Goal: Task Accomplishment & Management: Manage account settings

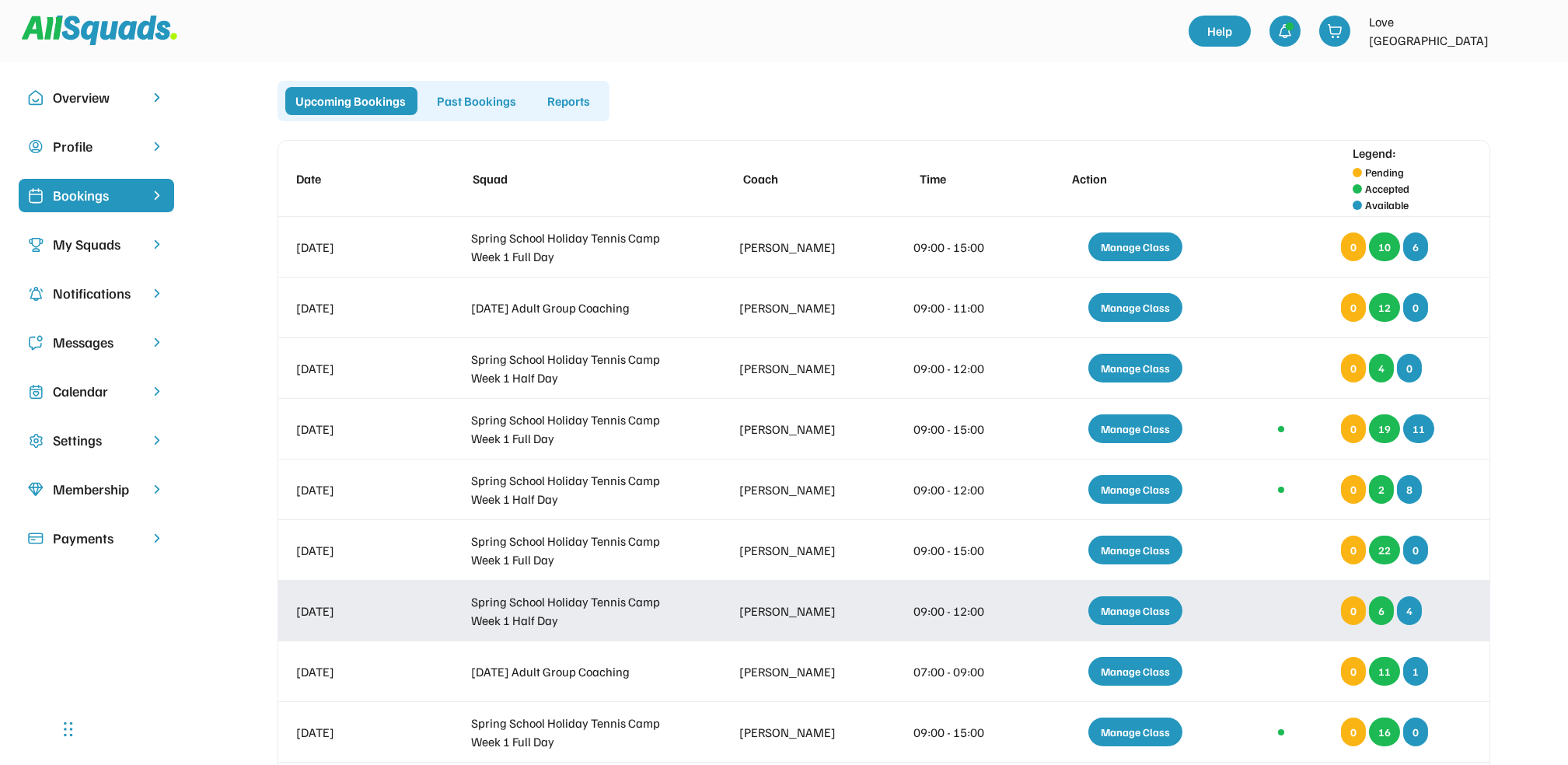
click at [1142, 608] on div "Manage Class" at bounding box center [1135, 611] width 94 height 28
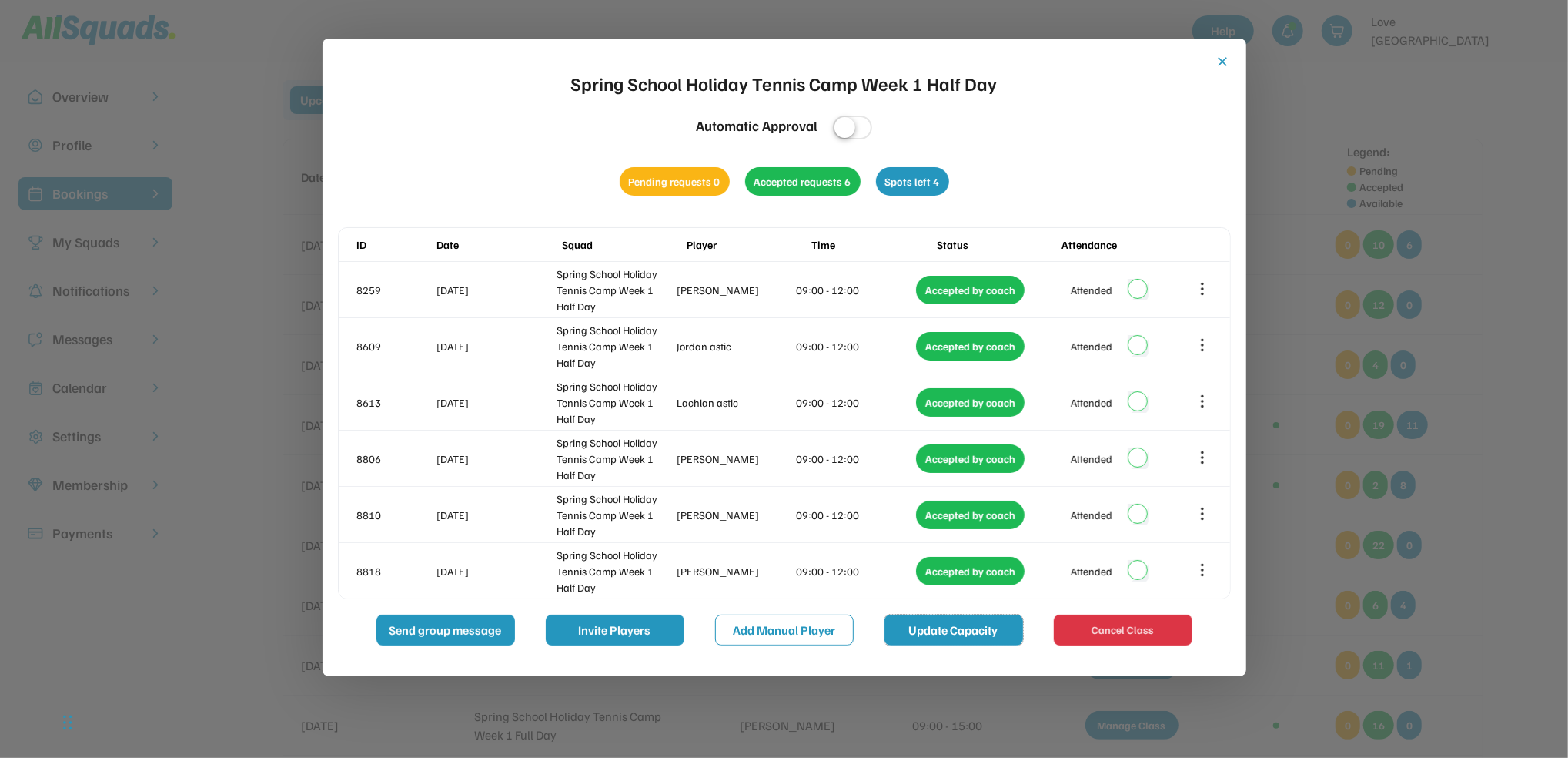
click at [911, 631] on button "Update Capacity" at bounding box center [954, 630] width 139 height 31
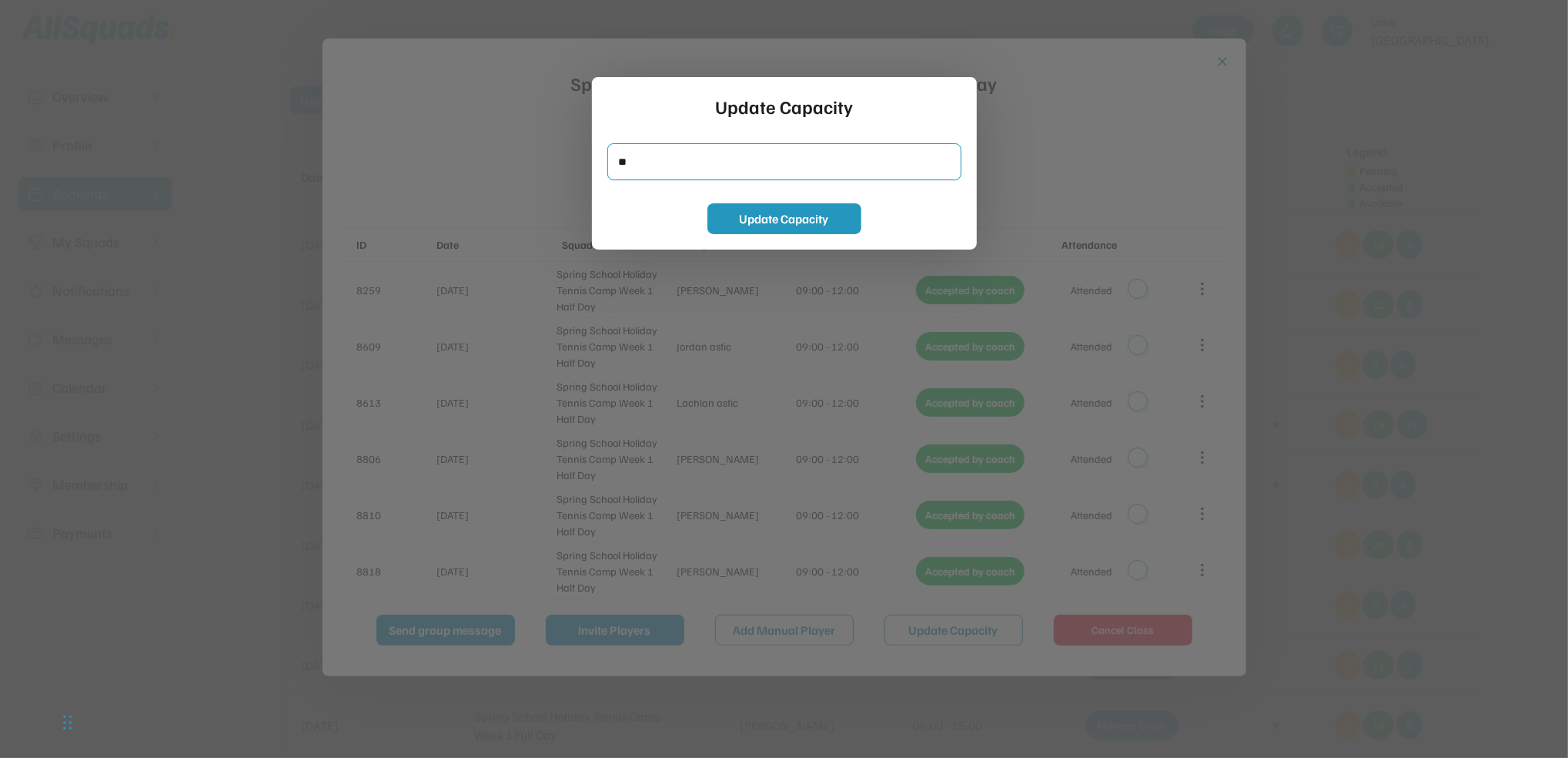
drag, startPoint x: 700, startPoint y: 163, endPoint x: 597, endPoint y: 164, distance: 103.0
click at [597, 164] on div "Update Capacity Update Capacity" at bounding box center [785, 163] width 385 height 173
type input "*"
click at [753, 221] on button "Update Capacity" at bounding box center [784, 218] width 154 height 31
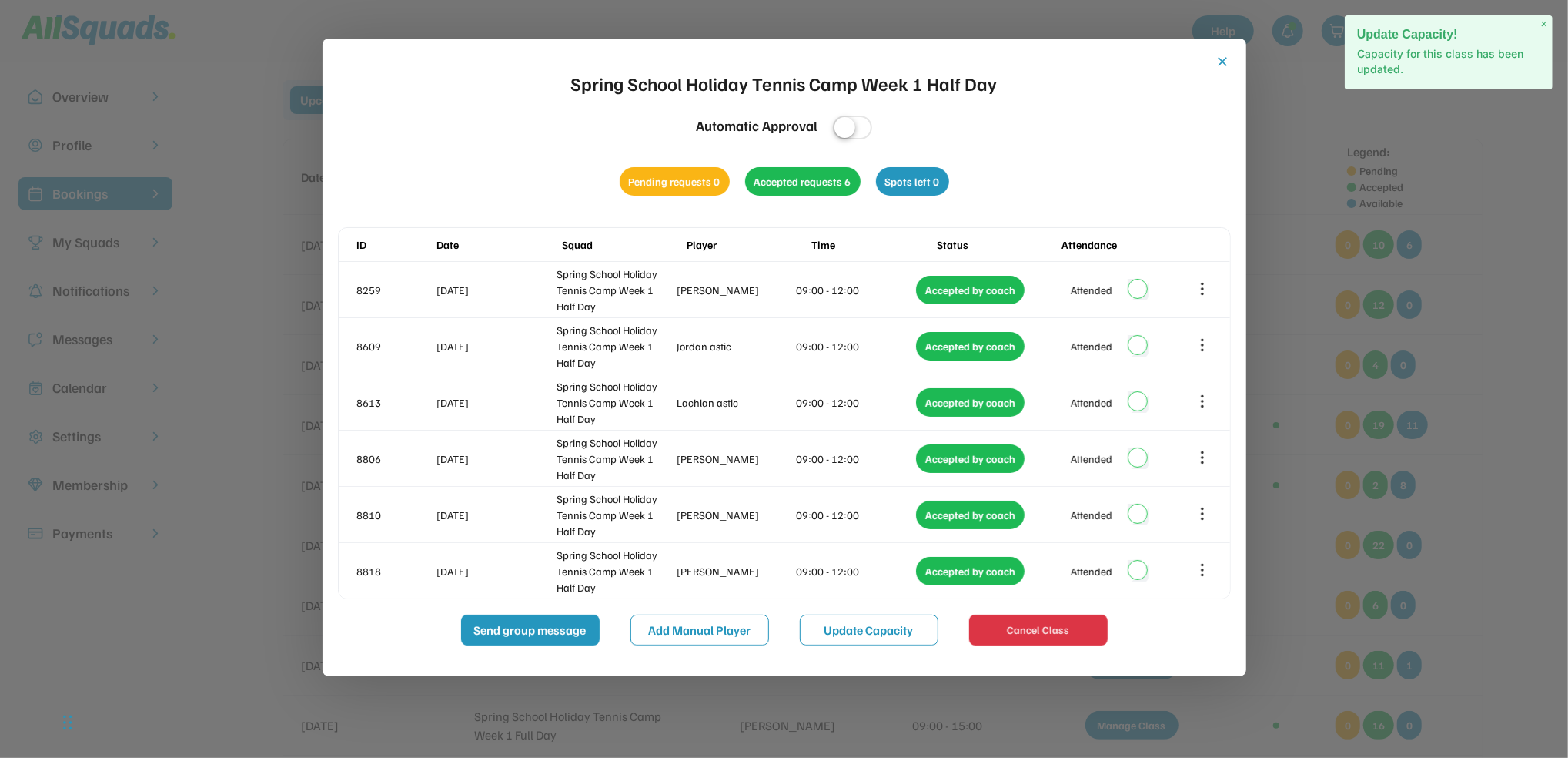
click at [1220, 62] on button "close" at bounding box center [1223, 61] width 16 height 16
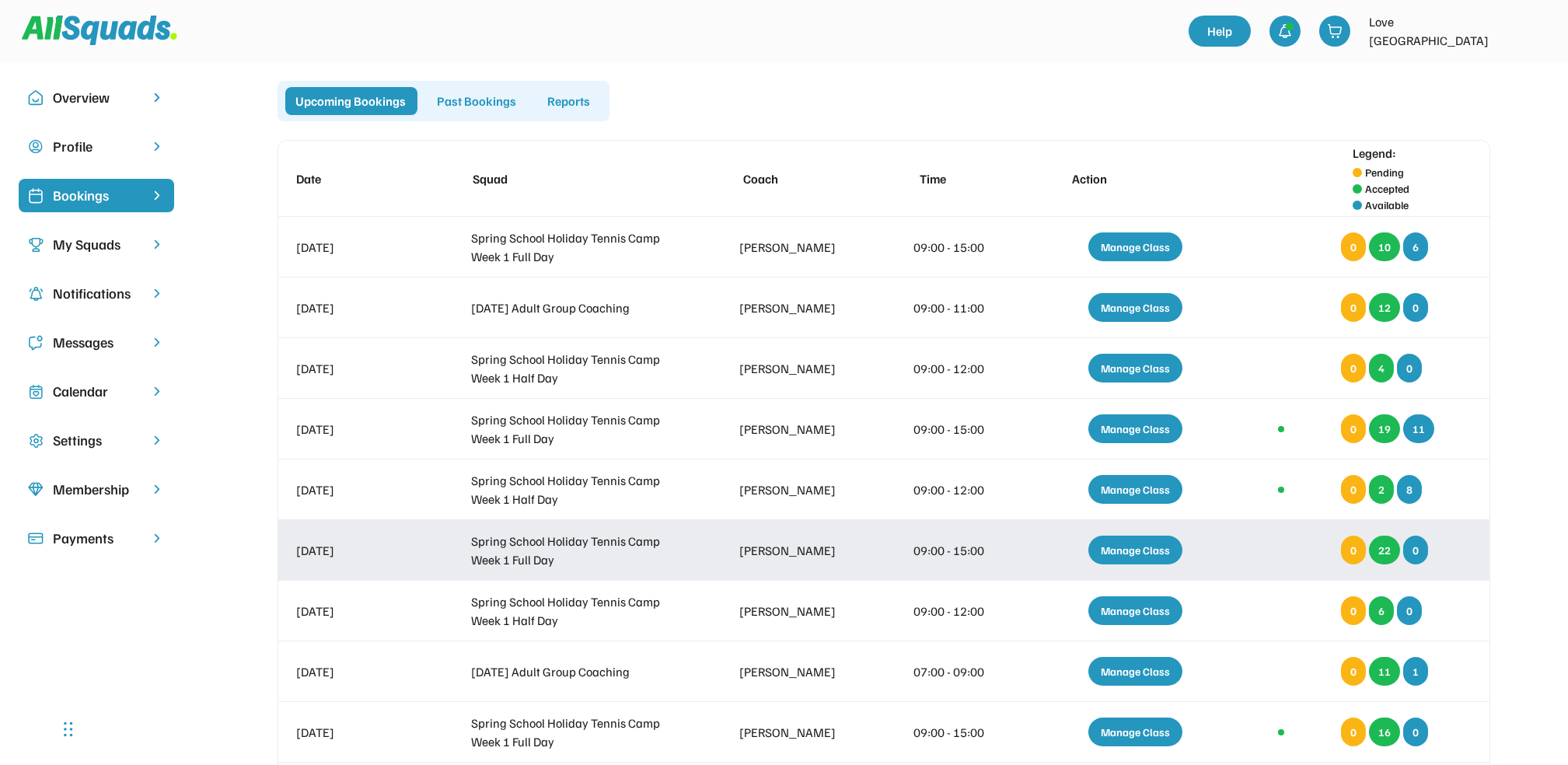
click at [1118, 554] on div "Manage Class" at bounding box center [1135, 550] width 94 height 28
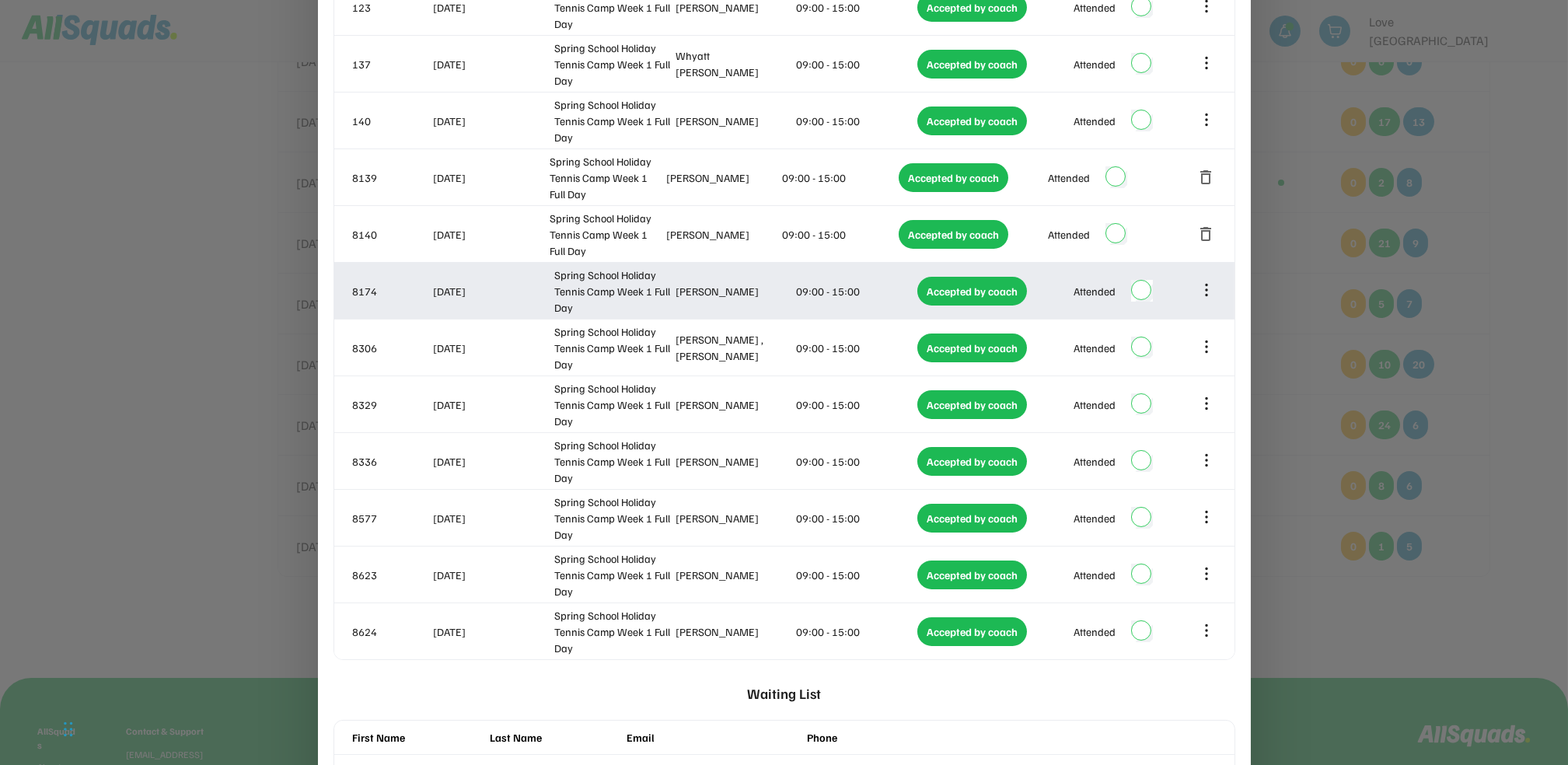
scroll to position [1140, 0]
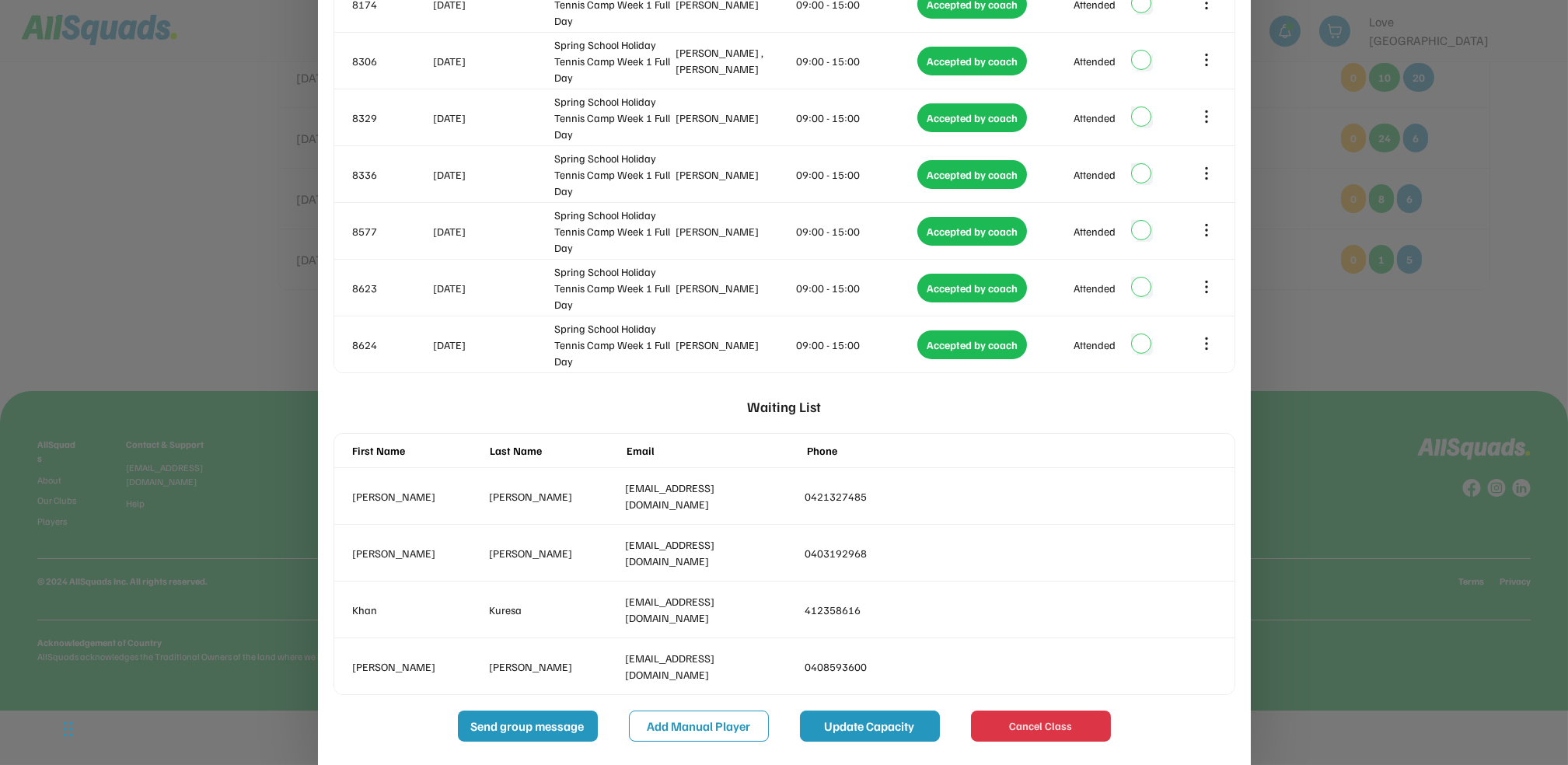
click at [867, 729] on button "Update Capacity" at bounding box center [870, 726] width 140 height 31
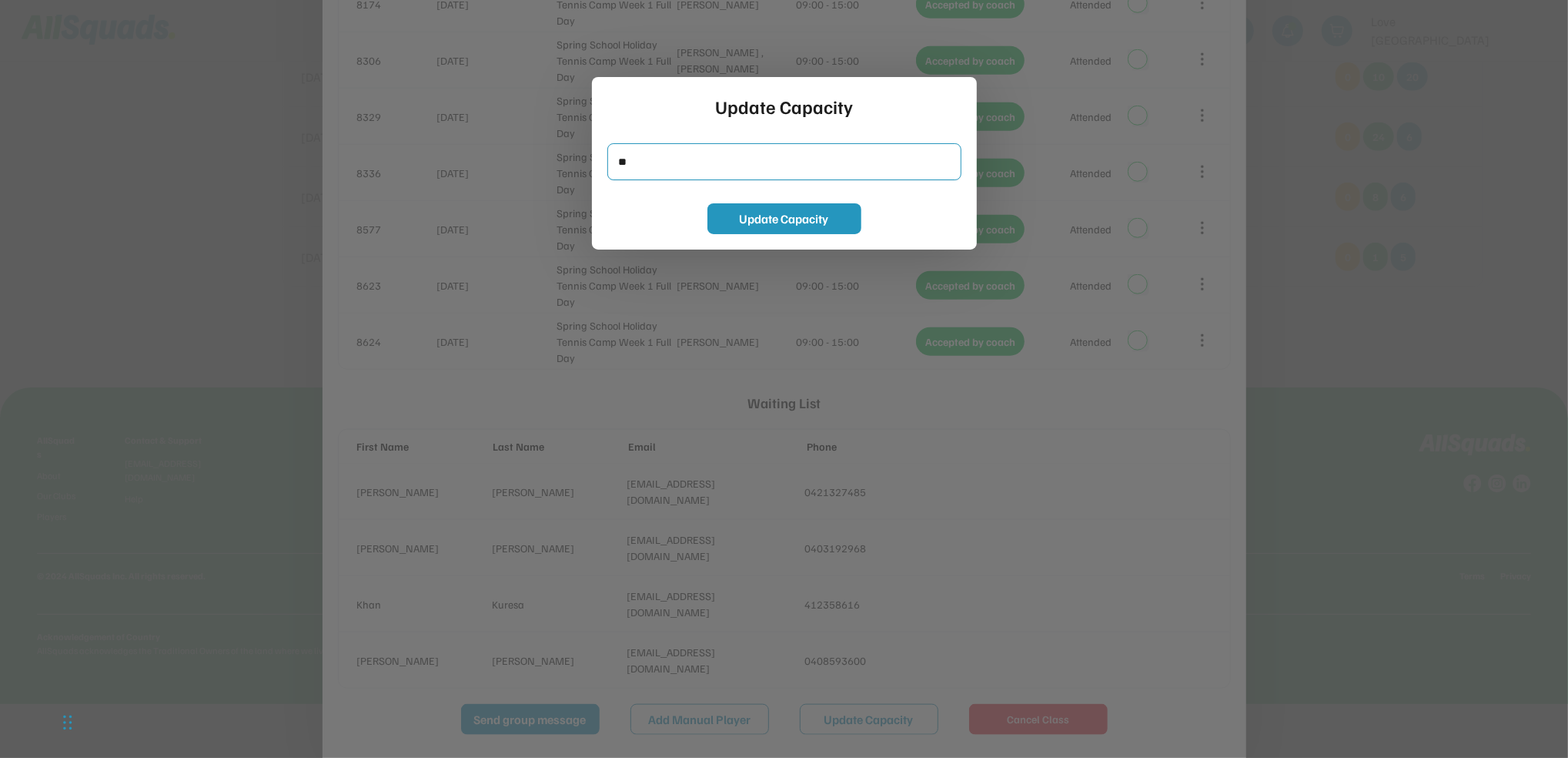
drag, startPoint x: 639, startPoint y: 164, endPoint x: 596, endPoint y: 163, distance: 43.0
click at [596, 163] on div "Update Capacity Update Capacity" at bounding box center [785, 163] width 385 height 173
type input "**"
click at [758, 213] on button "Update Capacity" at bounding box center [784, 218] width 154 height 31
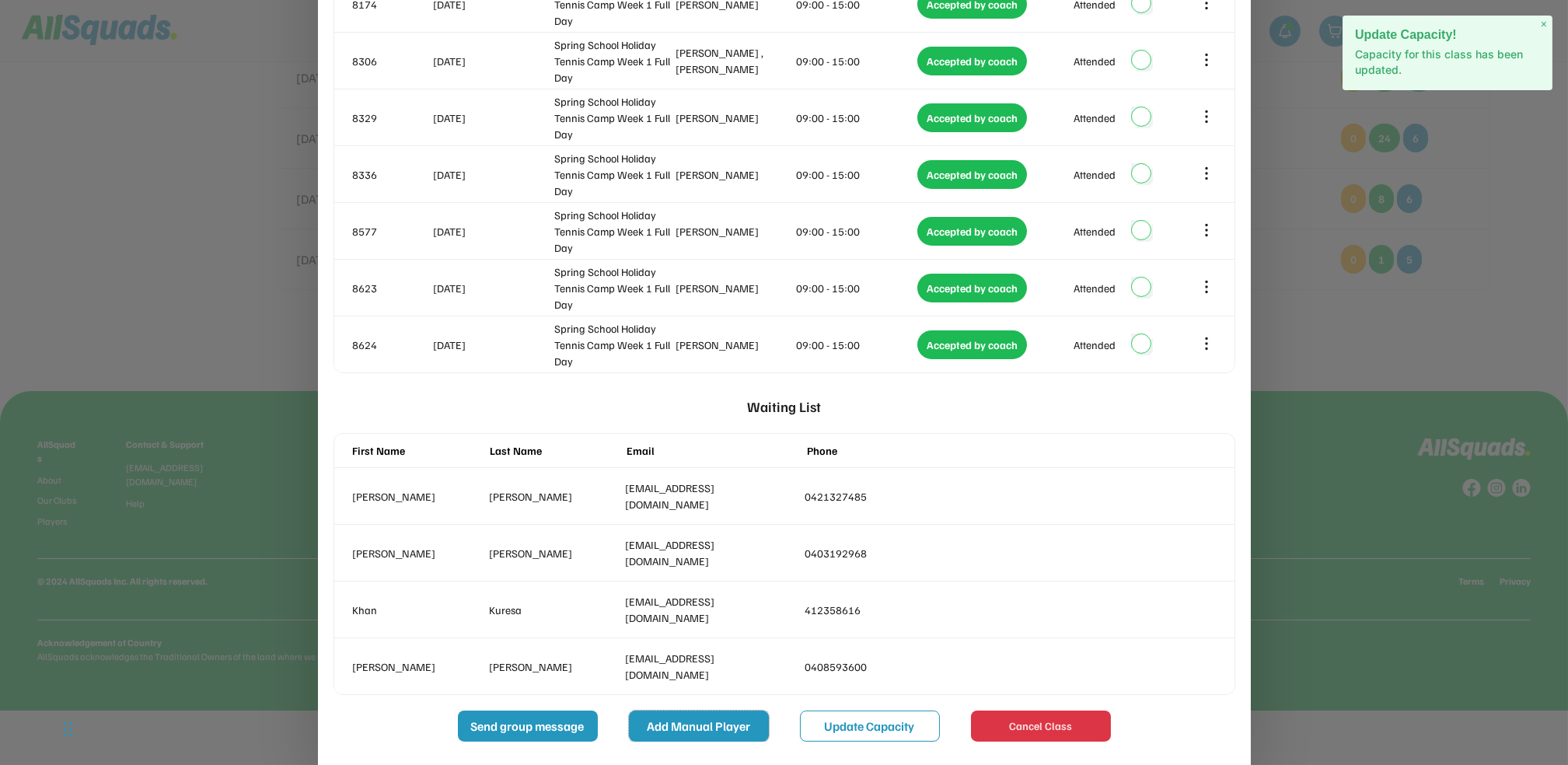
click at [731, 724] on button "Add Manual Player" at bounding box center [699, 726] width 140 height 31
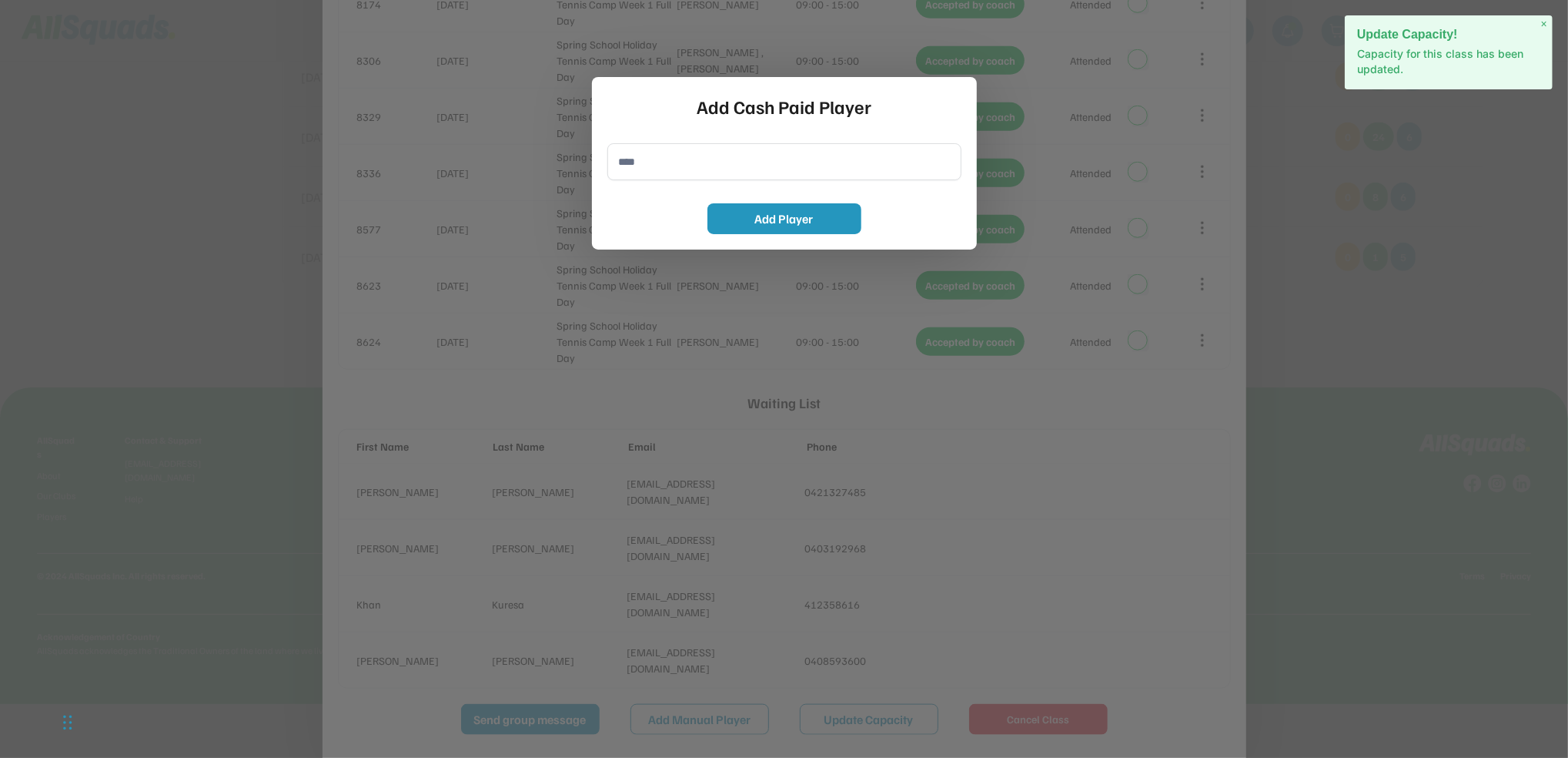
click at [634, 168] on input "input" at bounding box center [784, 161] width 354 height 37
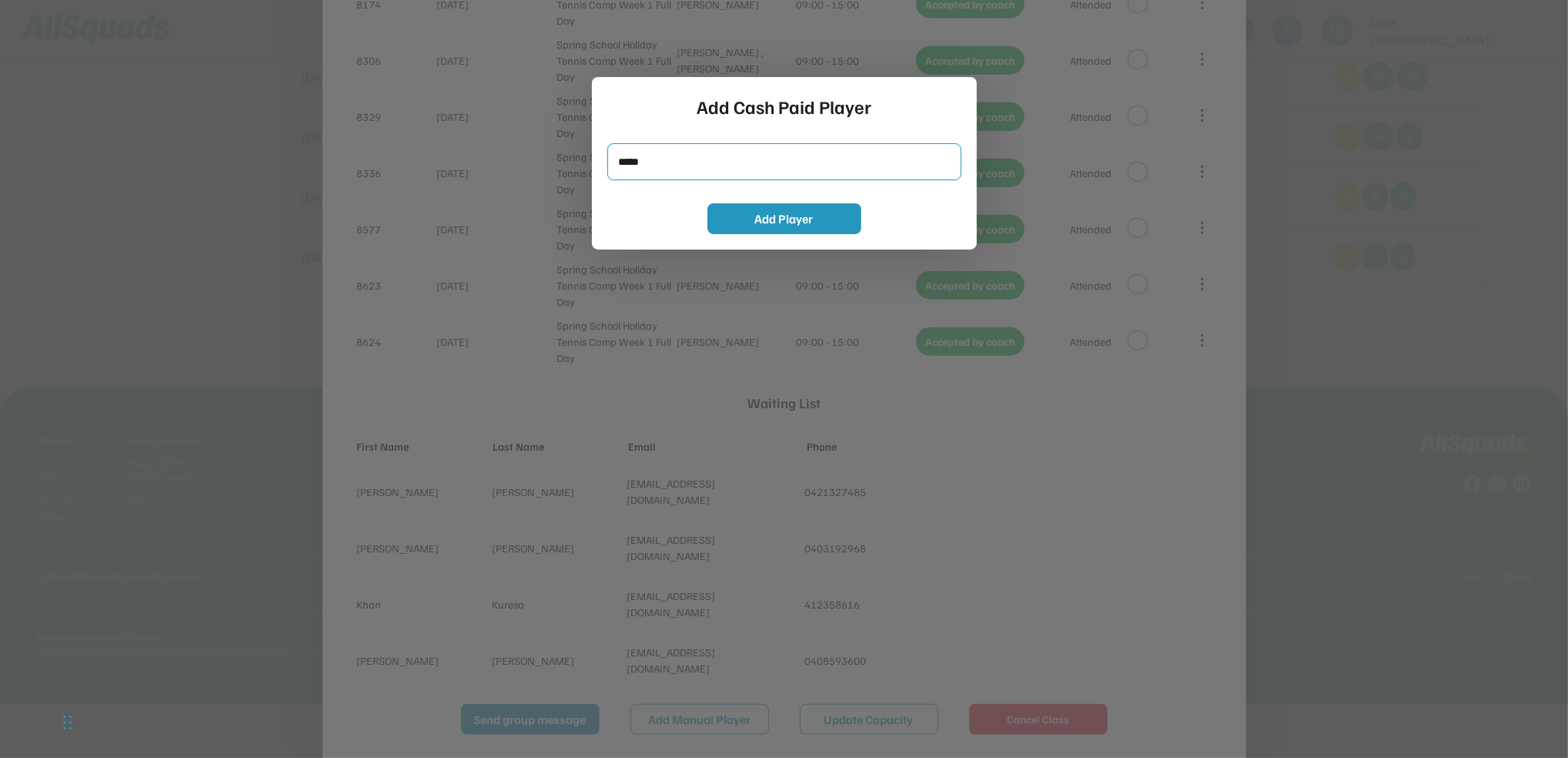
type input "*****"
click at [773, 239] on div "Add Cash Paid Player Add Player" at bounding box center [785, 163] width 385 height 173
click at [777, 224] on button "Add Player" at bounding box center [784, 218] width 154 height 31
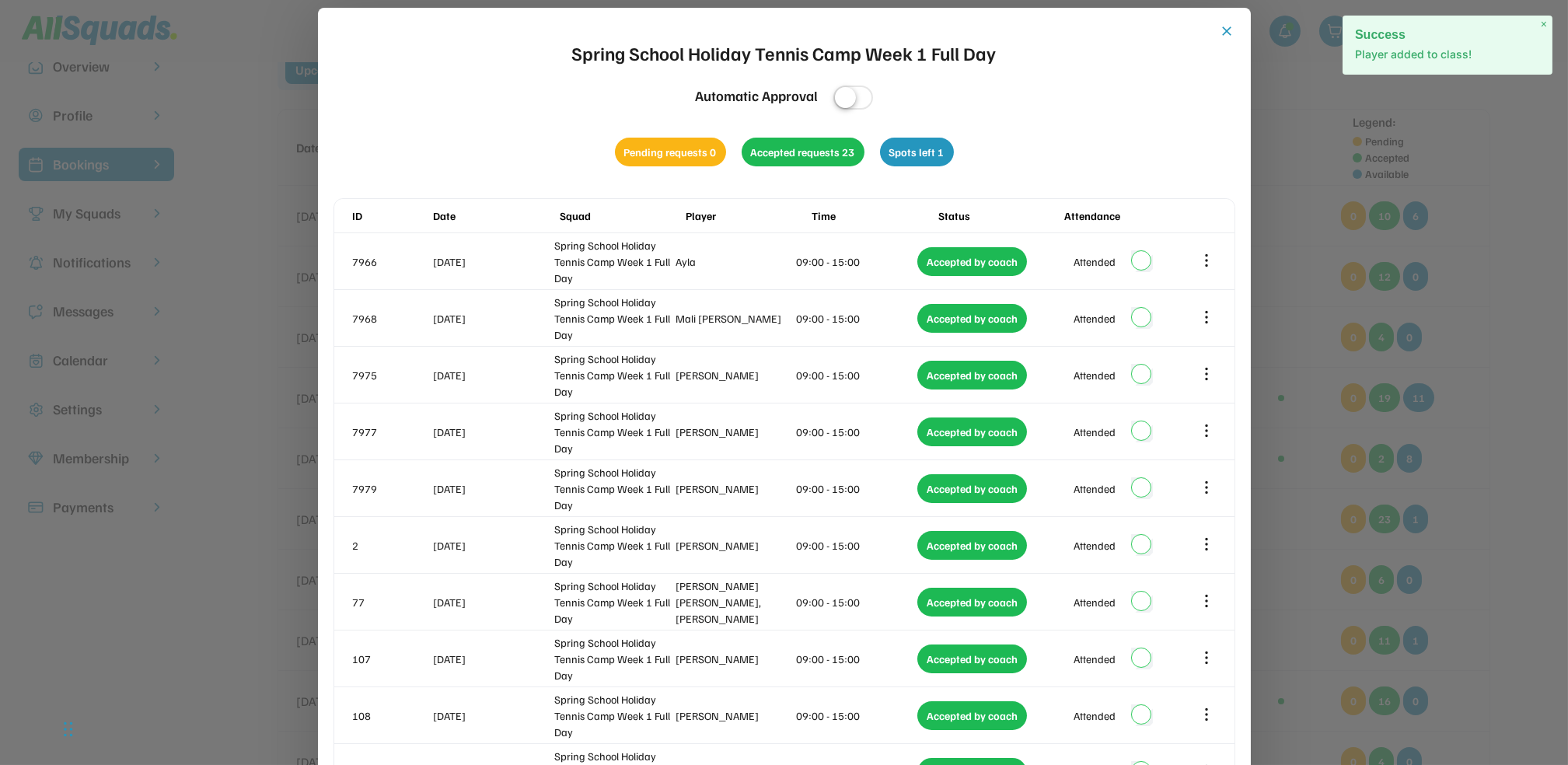
scroll to position [0, 0]
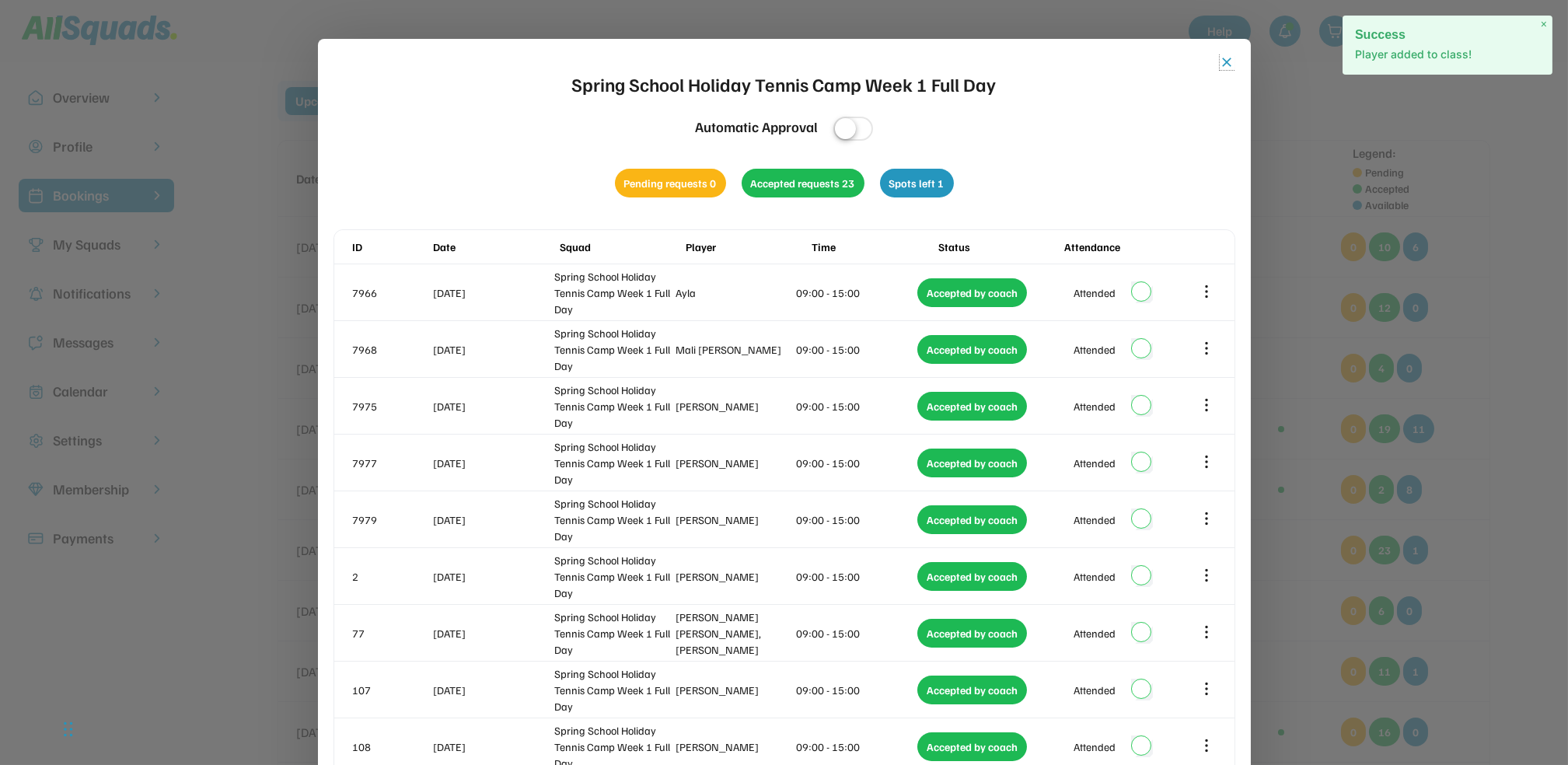
click at [1229, 57] on button "close" at bounding box center [1227, 62] width 16 height 16
